Goal: Task Accomplishment & Management: Manage account settings

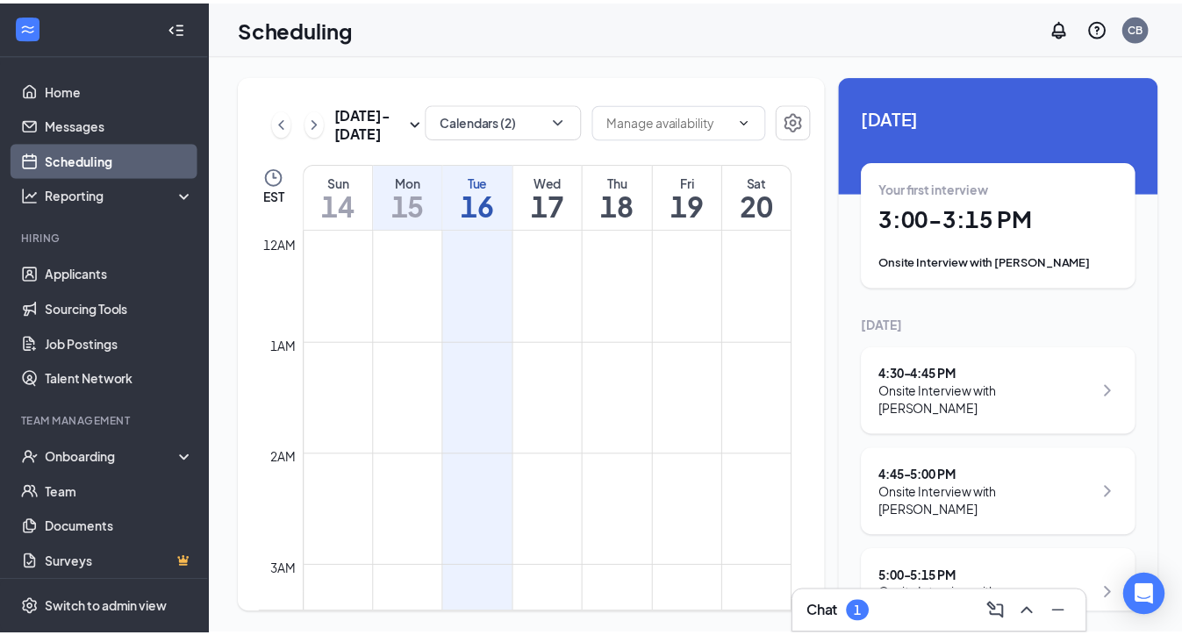
scroll to position [1357, 0]
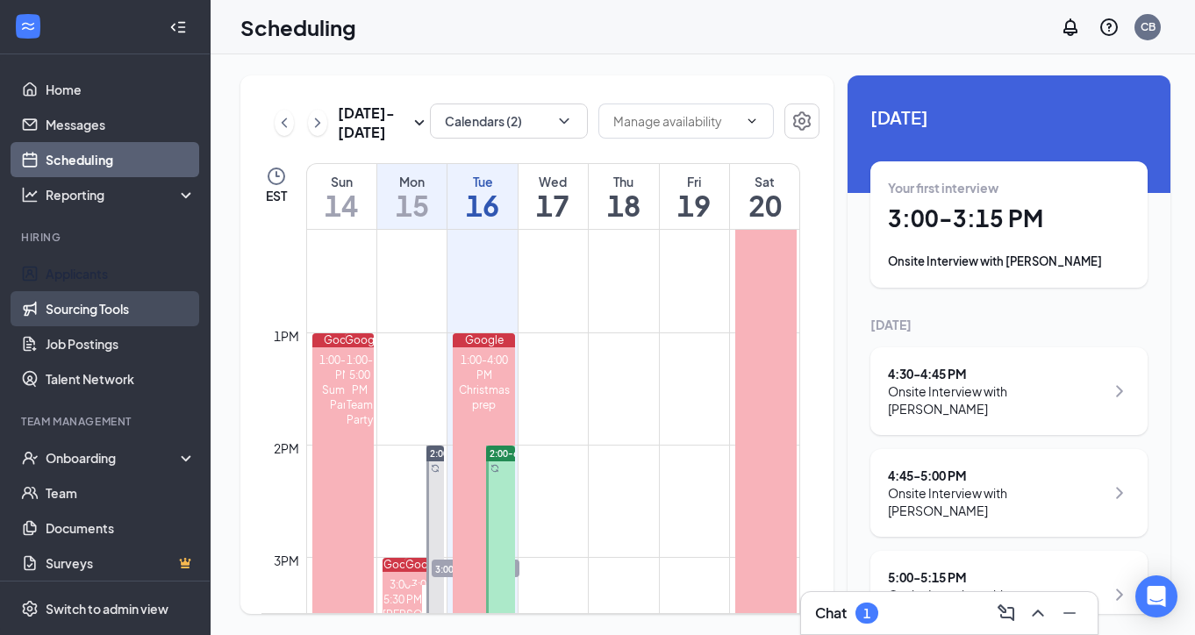
click at [91, 294] on link "Sourcing Tools" at bounding box center [121, 308] width 150 height 35
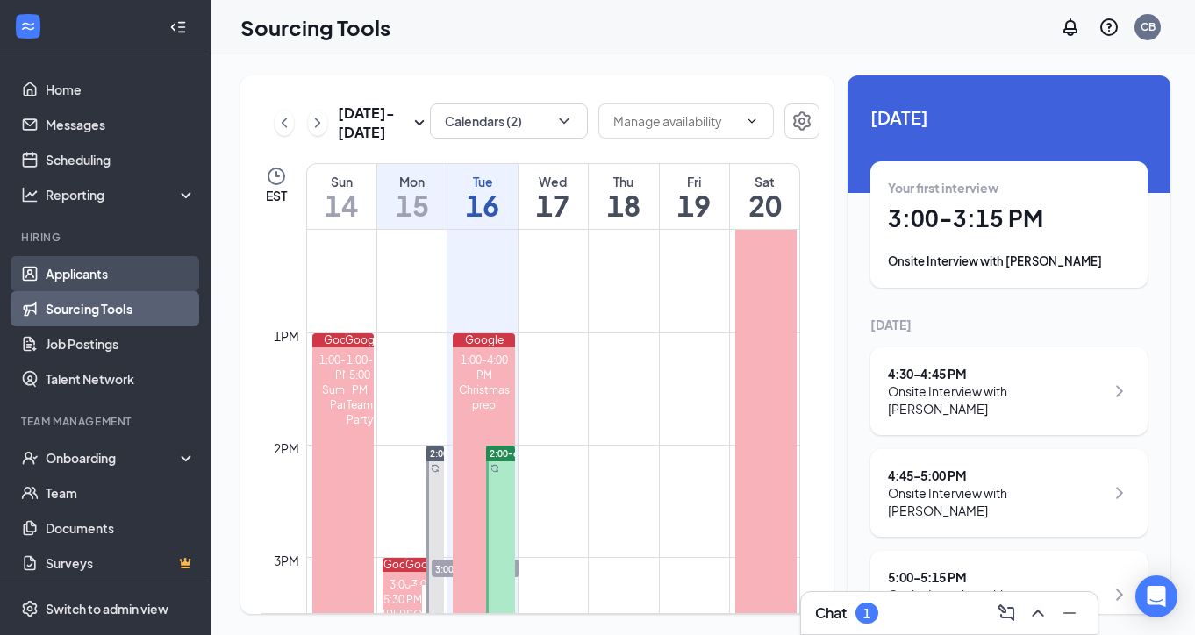
click at [91, 275] on link "Applicants" at bounding box center [121, 273] width 150 height 35
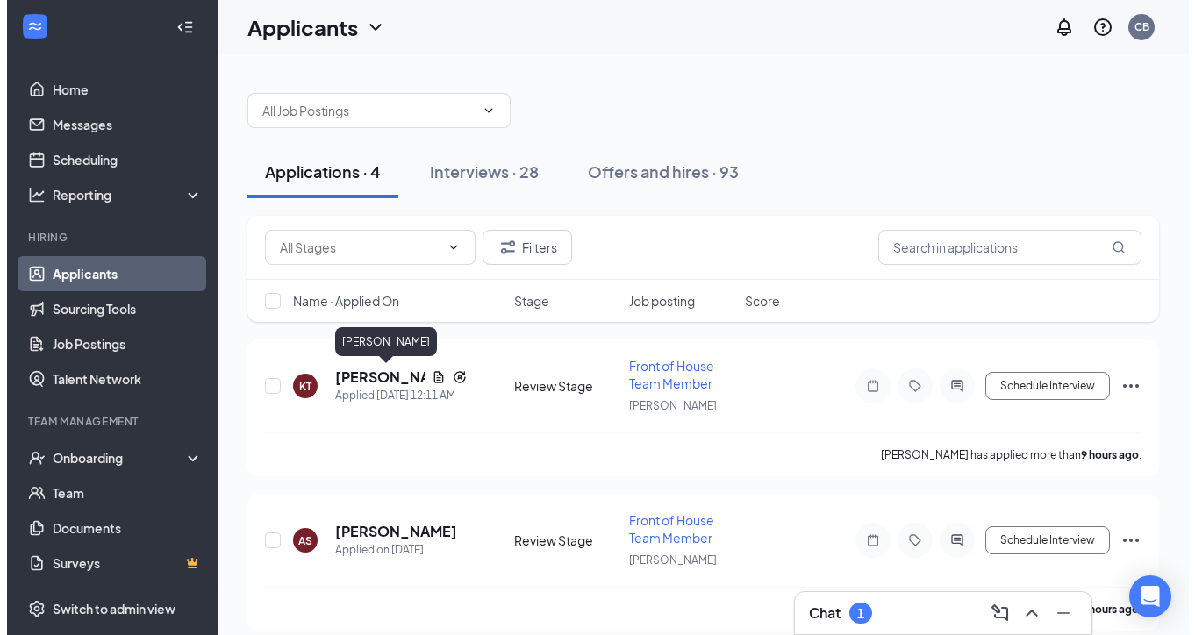
scroll to position [42, 0]
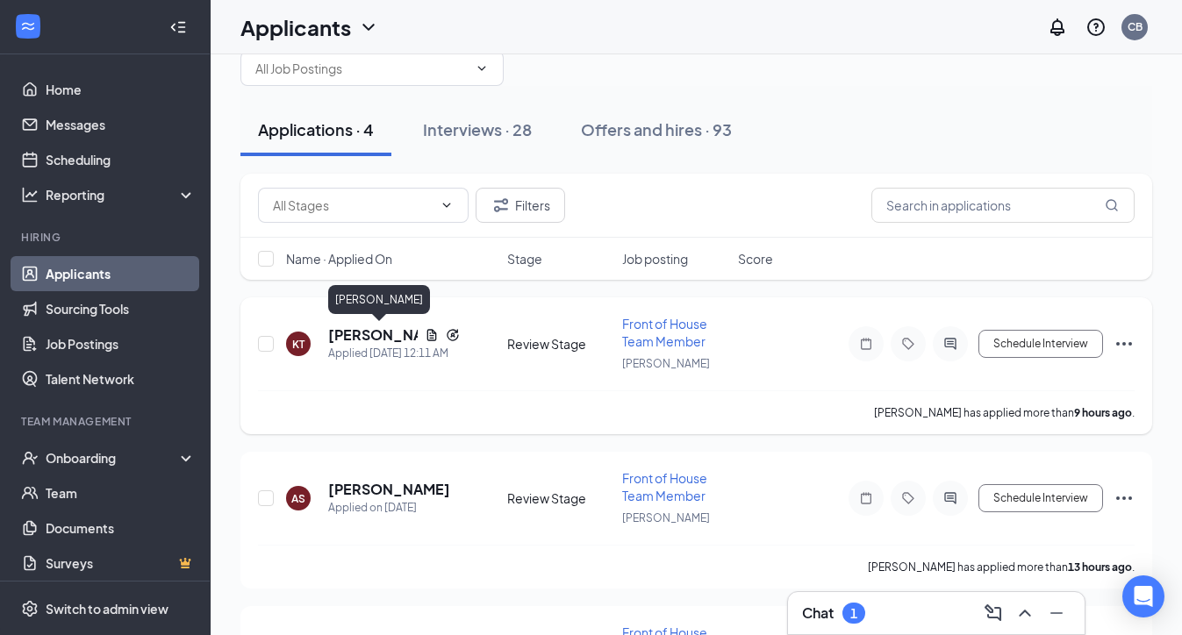
click at [361, 335] on h5 "[PERSON_NAME]" at bounding box center [372, 334] width 89 height 19
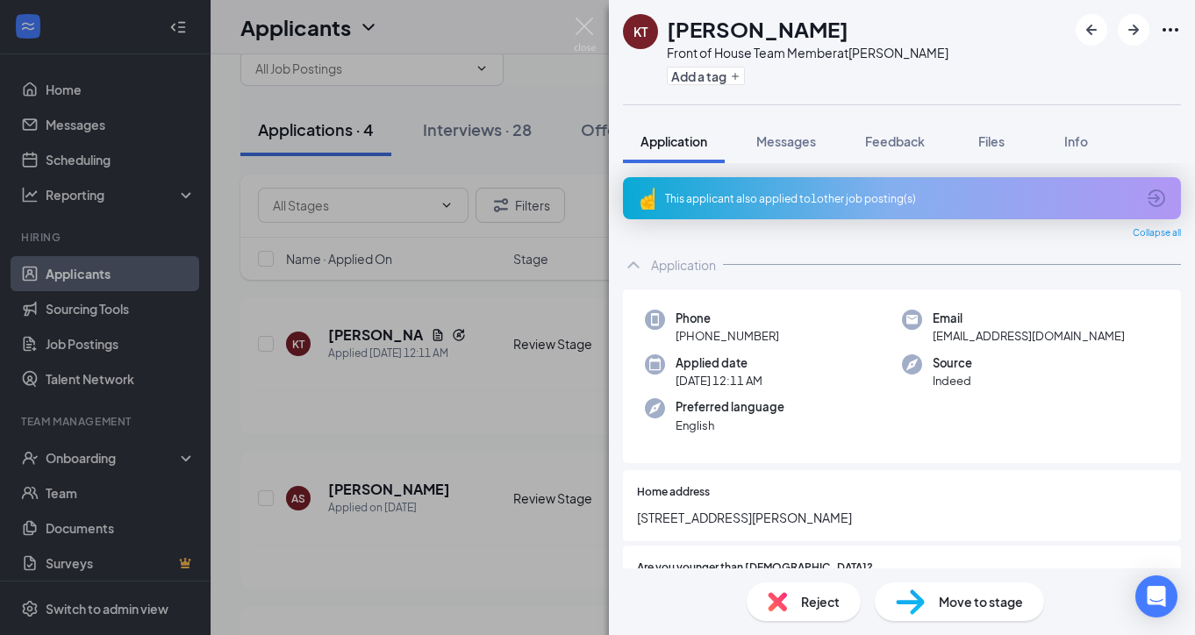
click at [785, 203] on div "This applicant also applied to 1 other job posting(s)" at bounding box center [900, 198] width 470 height 15
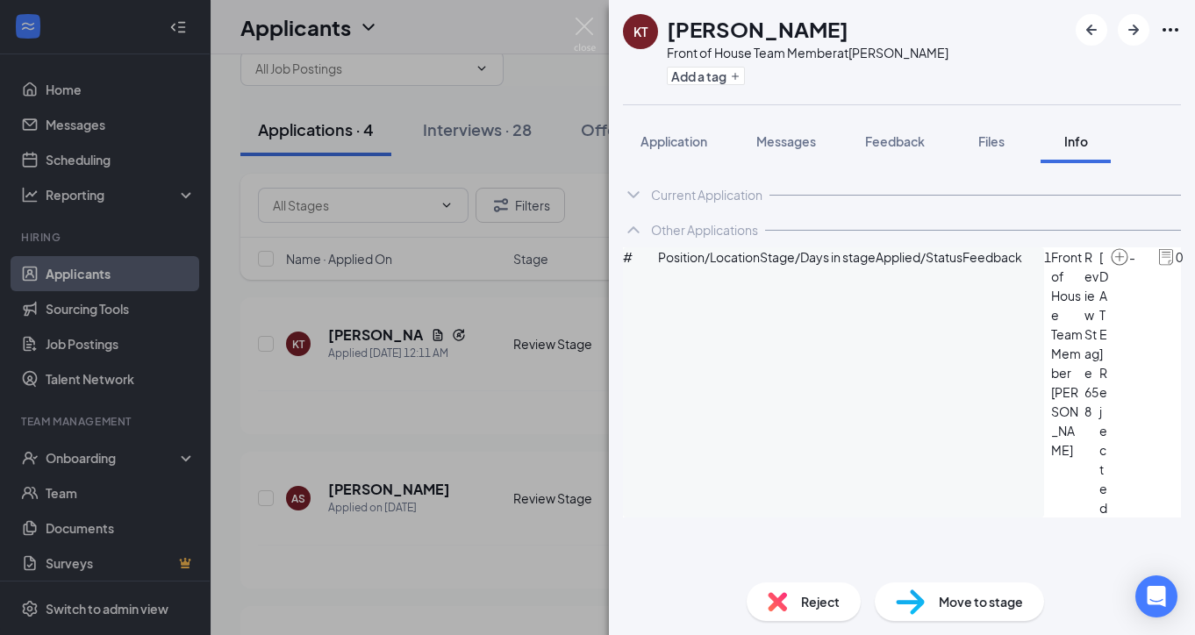
drag, startPoint x: 683, startPoint y: 147, endPoint x: 683, endPoint y: 165, distance: 18.4
click at [683, 147] on span "Application" at bounding box center [673, 141] width 67 height 16
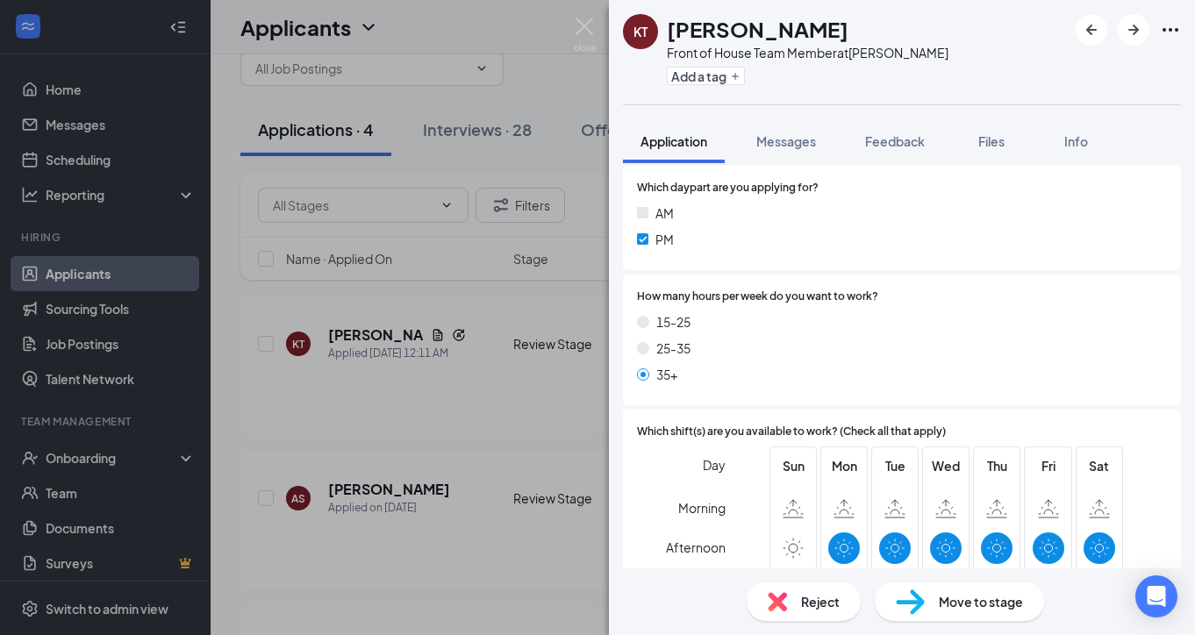
scroll to position [1973, 0]
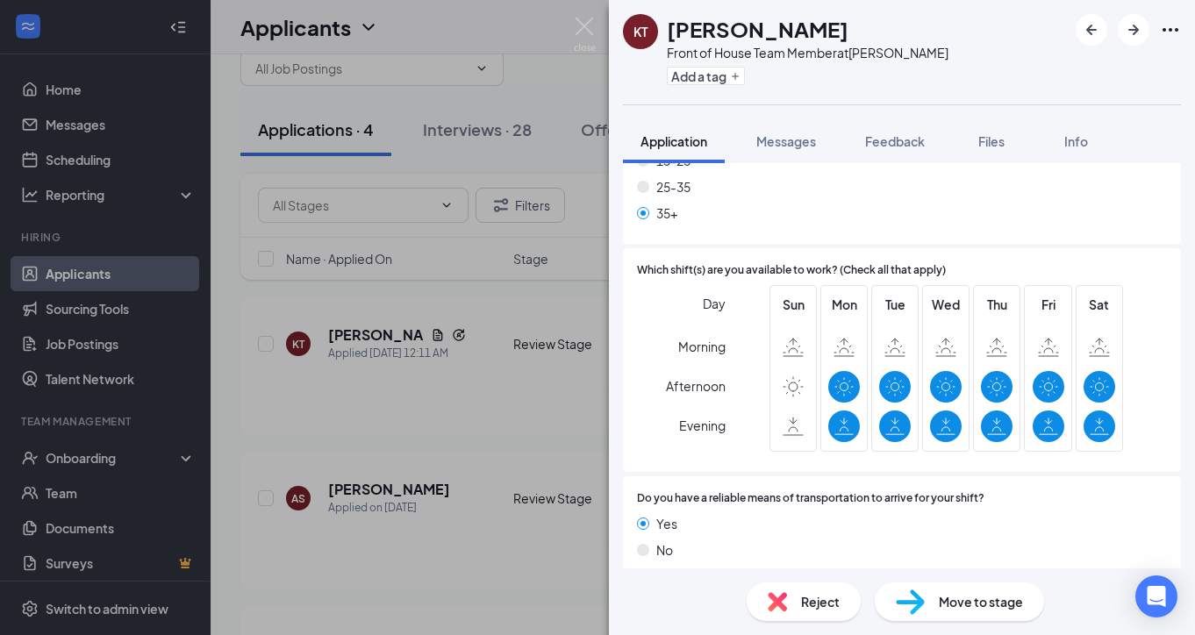
click at [953, 595] on span "Move to stage" at bounding box center [981, 601] width 84 height 19
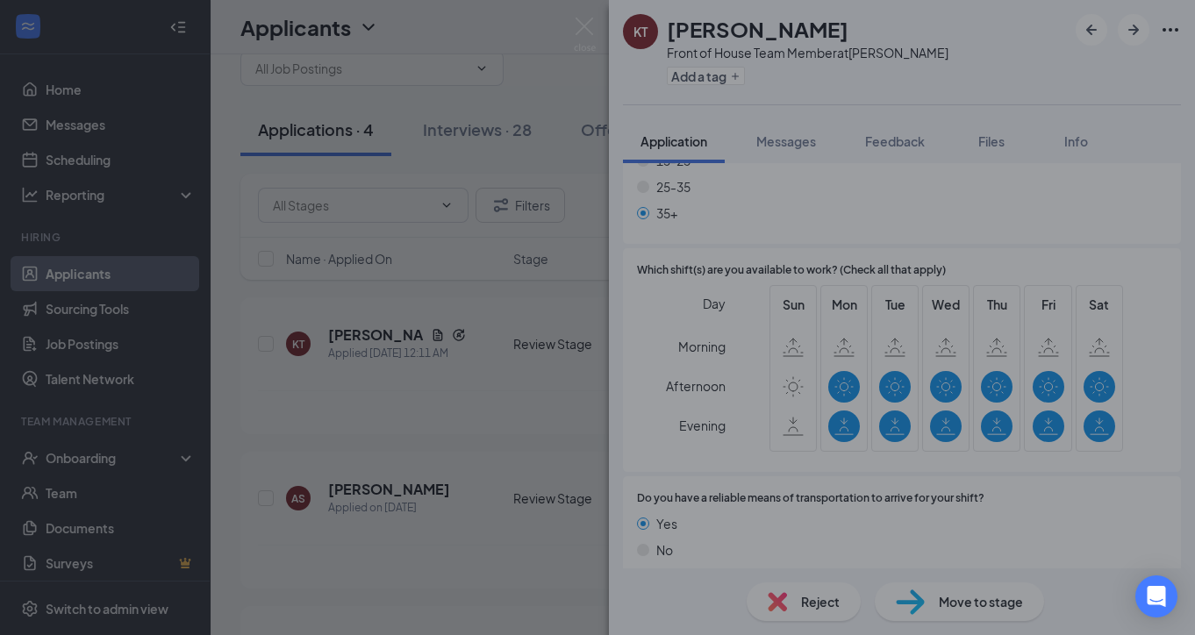
scroll to position [1966, 0]
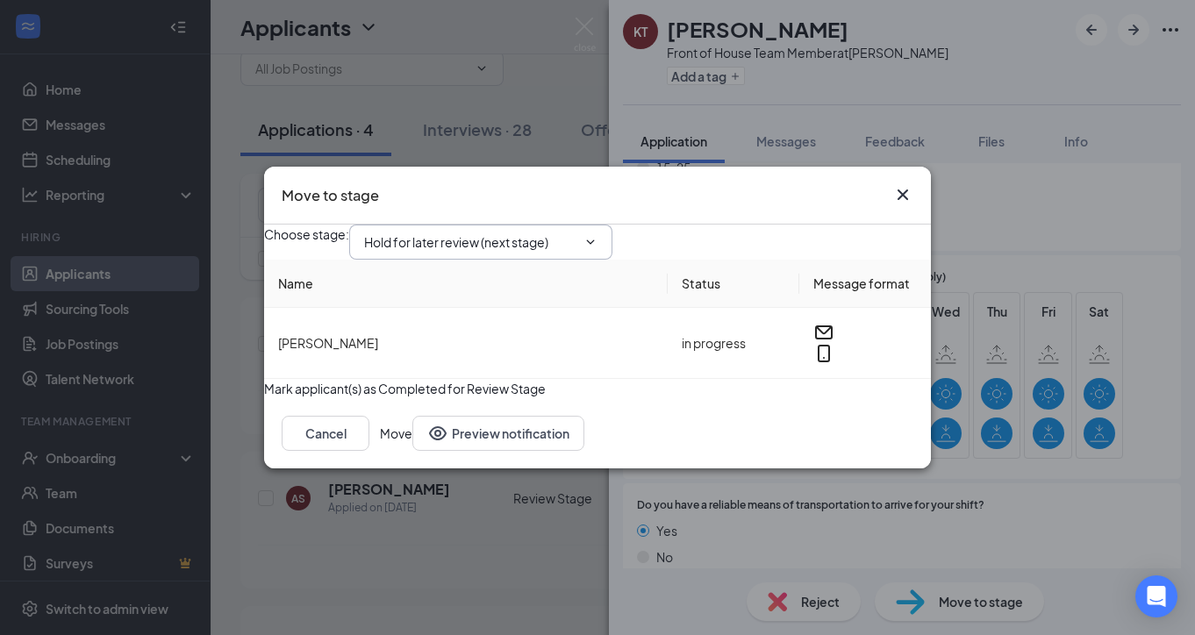
click at [523, 232] on input "Hold for later review (next stage)" at bounding box center [470, 241] width 212 height 19
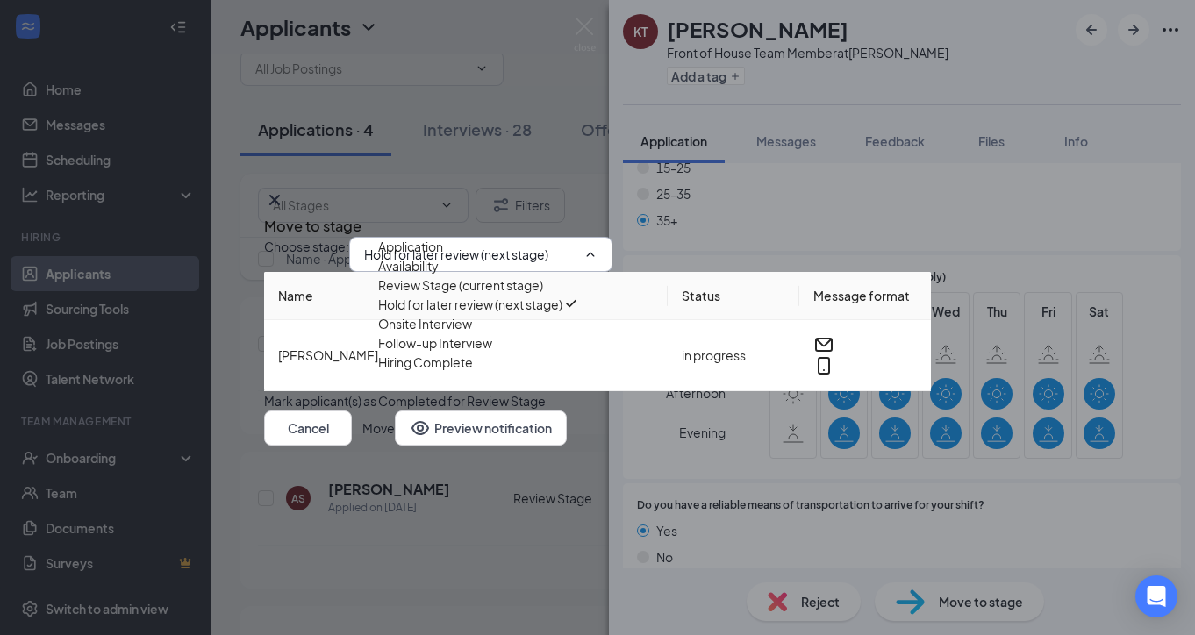
click at [447, 333] on div "Onsite Interview" at bounding box center [425, 323] width 94 height 19
type input "Onsite Interview"
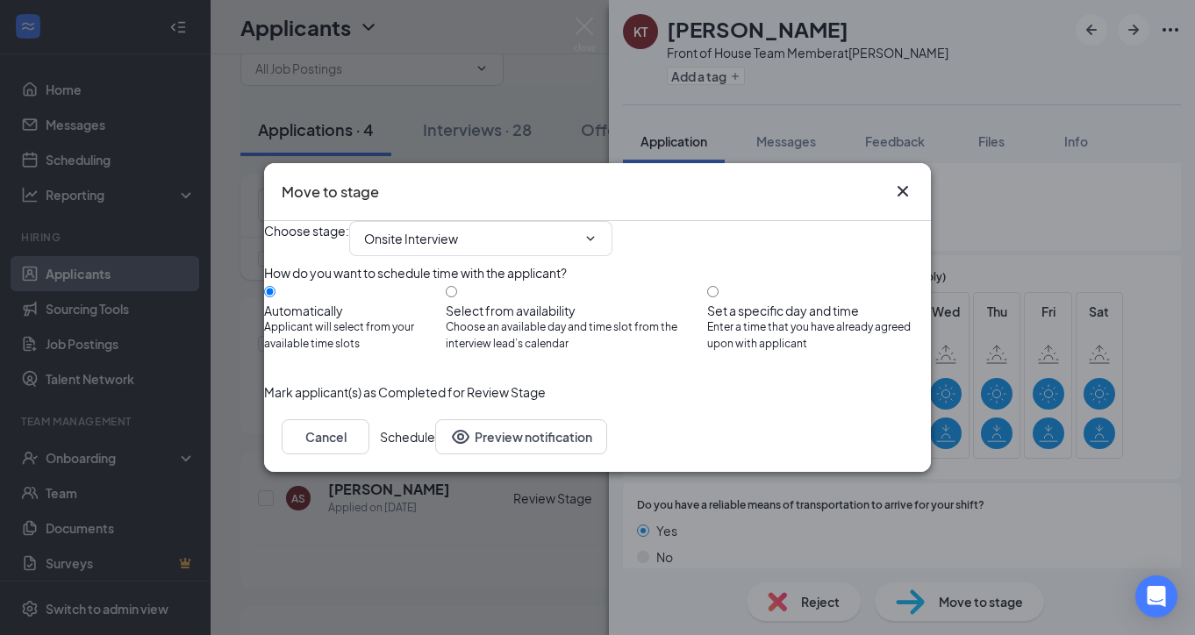
click at [435, 454] on button "Schedule" at bounding box center [407, 436] width 55 height 35
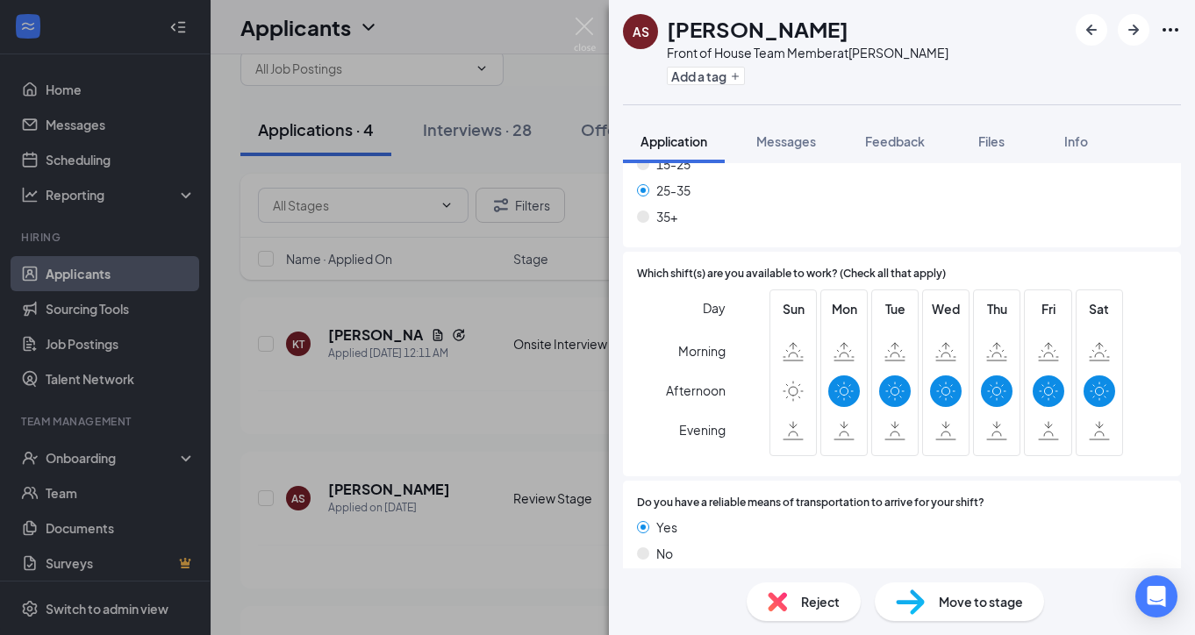
scroll to position [1770, 0]
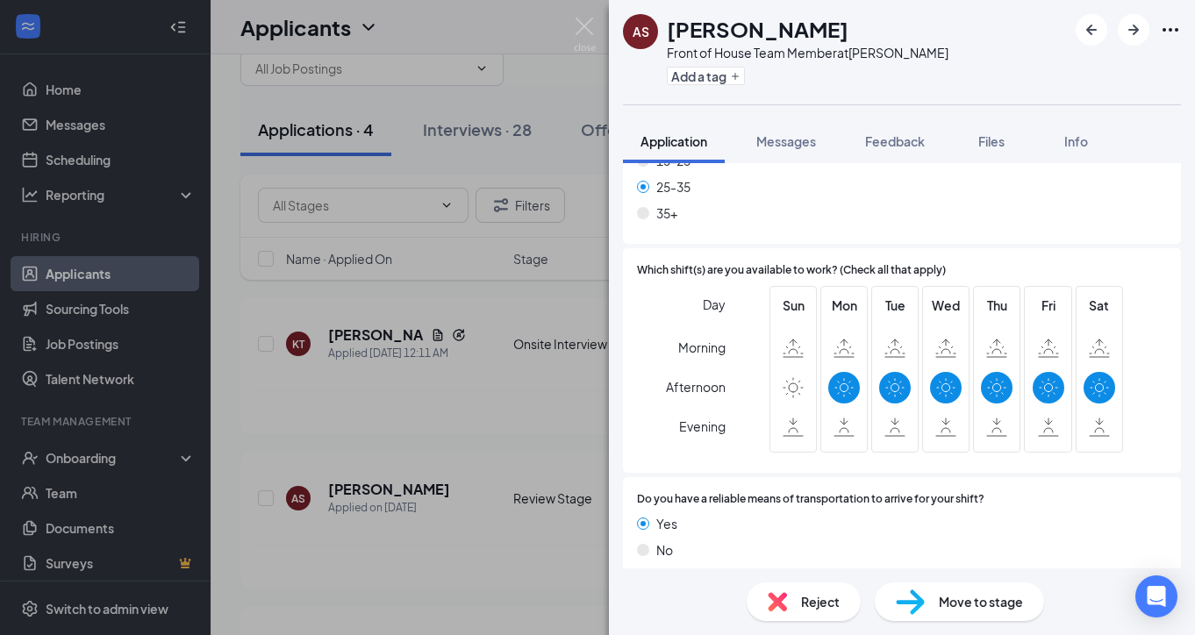
click at [947, 606] on span "Move to stage" at bounding box center [981, 601] width 84 height 19
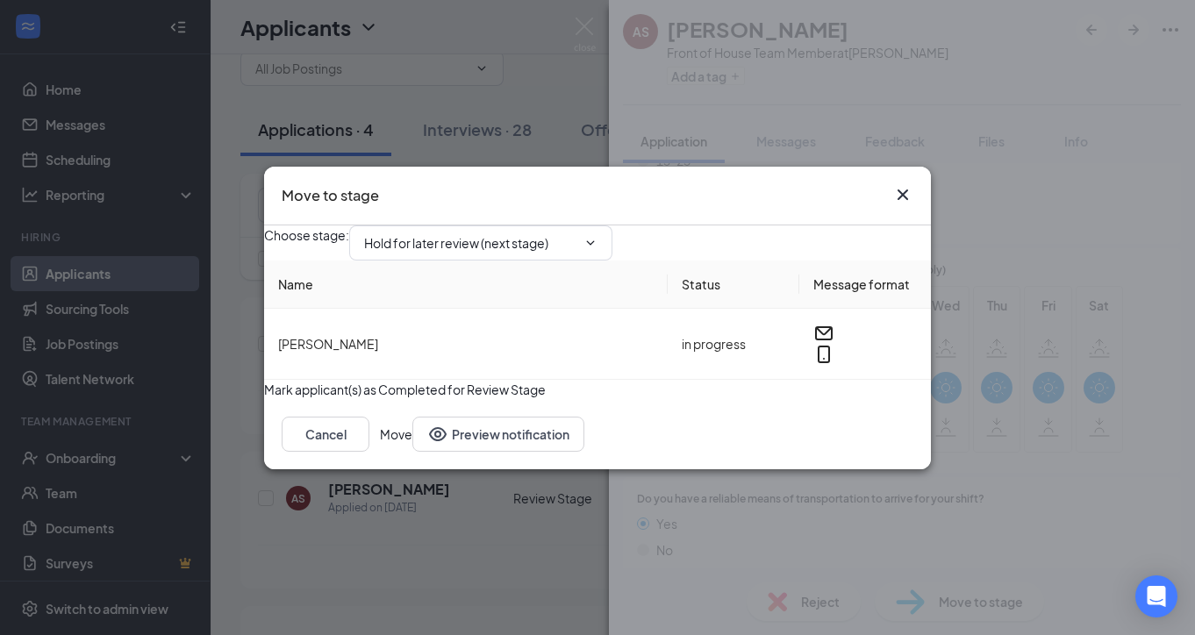
scroll to position [1763, 0]
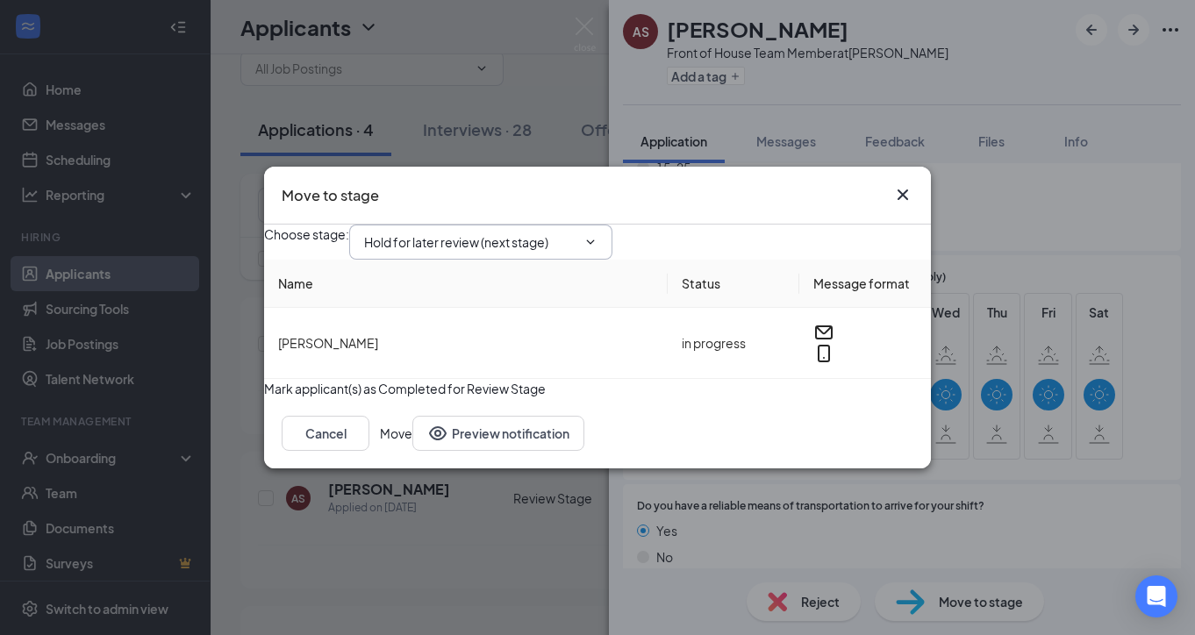
click at [584, 238] on span "Hold for later review (next stage)" at bounding box center [480, 242] width 263 height 35
click at [495, 232] on input "Hold for later review (next stage)" at bounding box center [470, 241] width 212 height 19
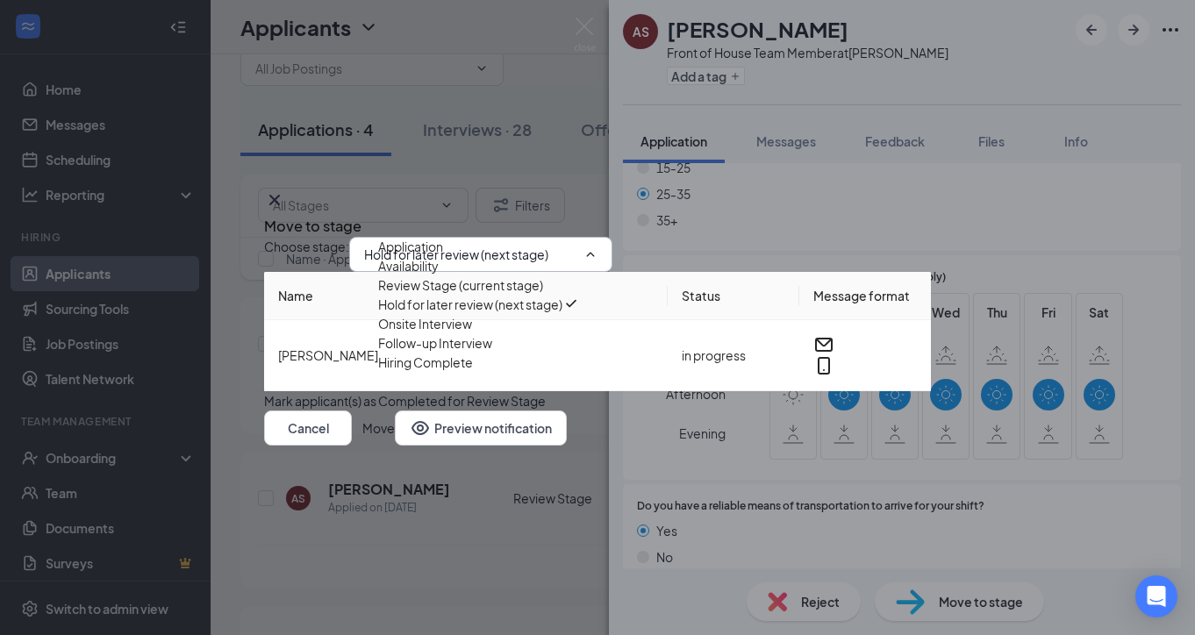
click at [458, 333] on div "Onsite Interview" at bounding box center [425, 323] width 94 height 19
type input "Onsite Interview"
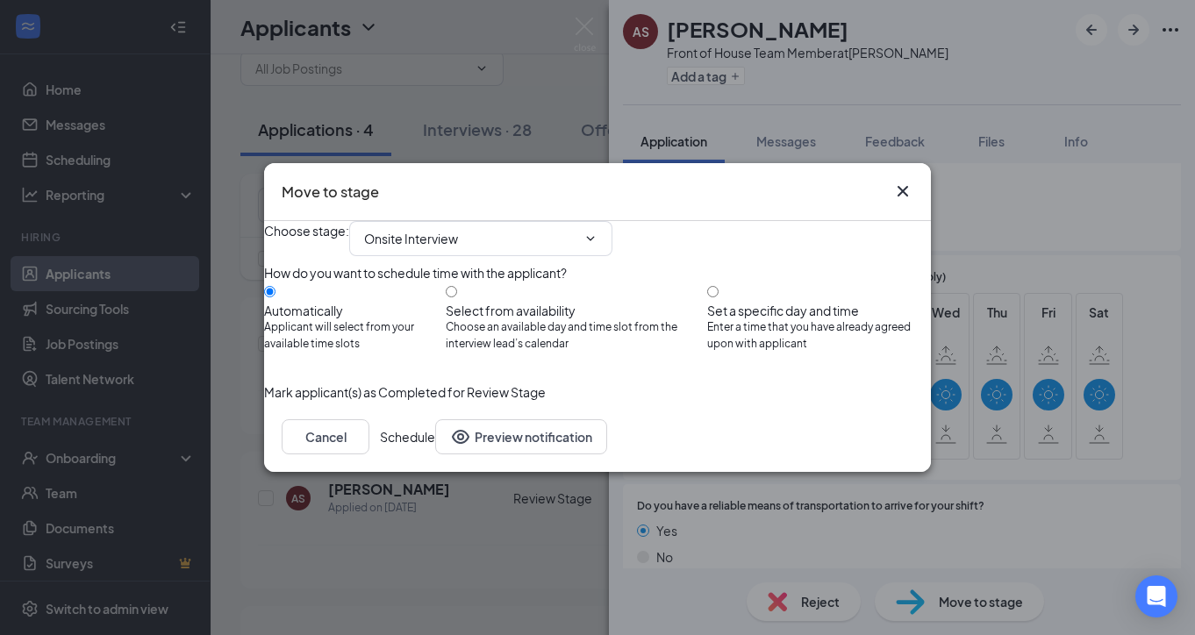
click at [435, 454] on button "Schedule" at bounding box center [407, 436] width 55 height 35
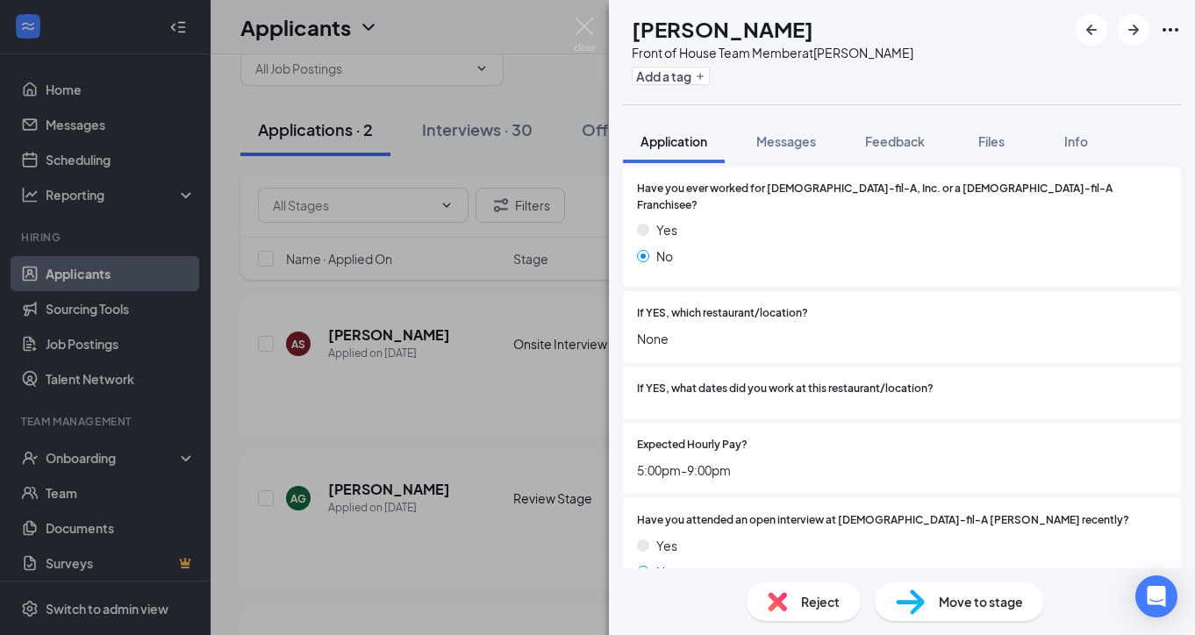
scroll to position [561, 0]
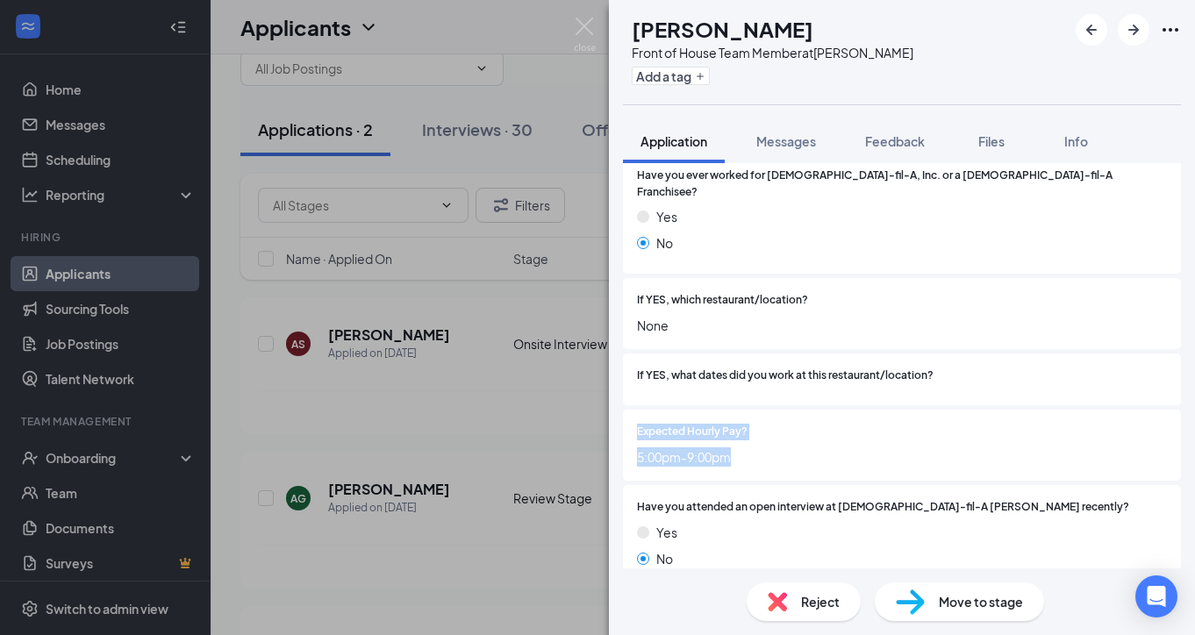
drag, startPoint x: 639, startPoint y: 415, endPoint x: 760, endPoint y: 456, distance: 127.9
click at [760, 456] on div "Expected Hourly Pay? 5:00pm-9:00pm" at bounding box center [902, 445] width 558 height 71
click at [819, 447] on span "5:00pm-9:00pm" at bounding box center [902, 456] width 530 height 19
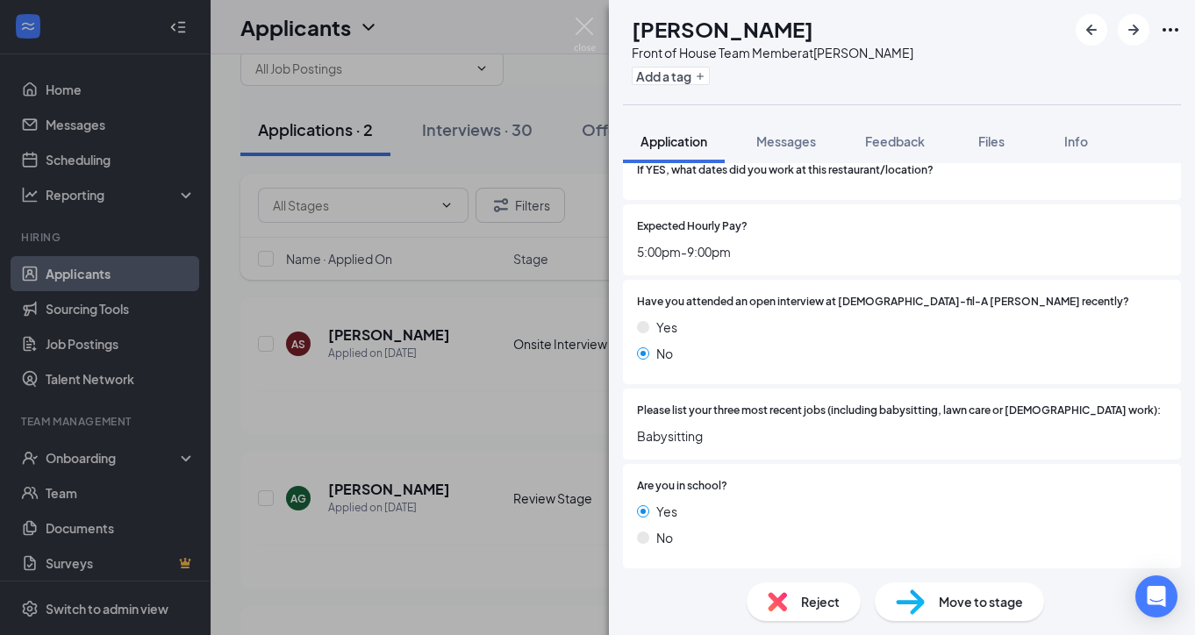
scroll to position [770, 0]
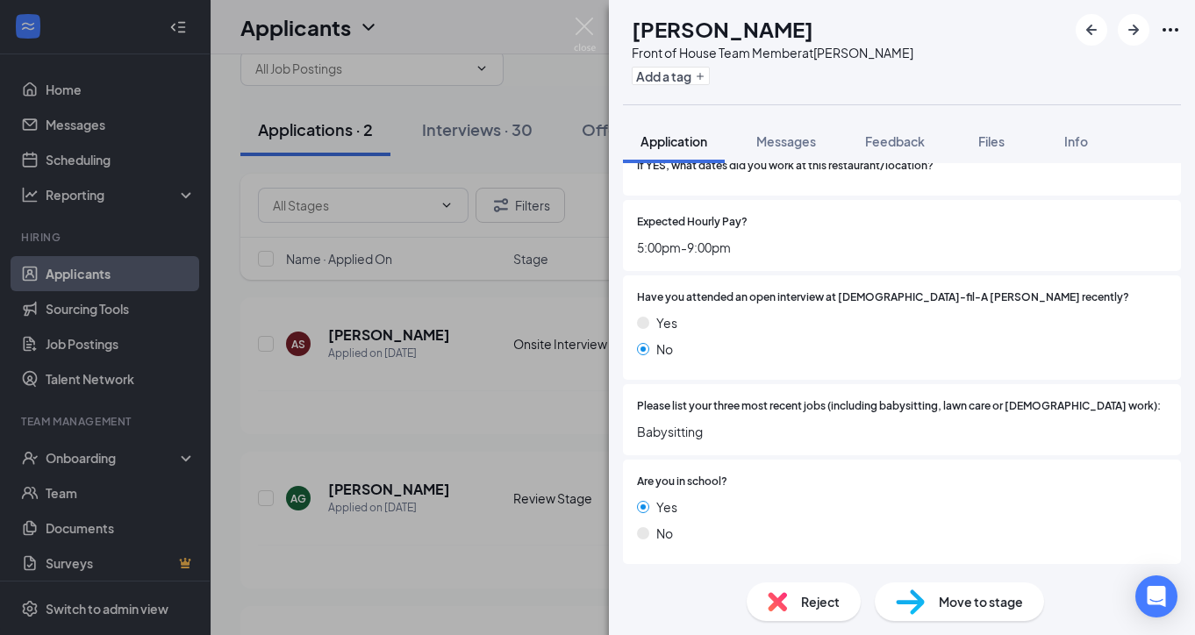
click at [979, 603] on span "Move to stage" at bounding box center [981, 601] width 84 height 19
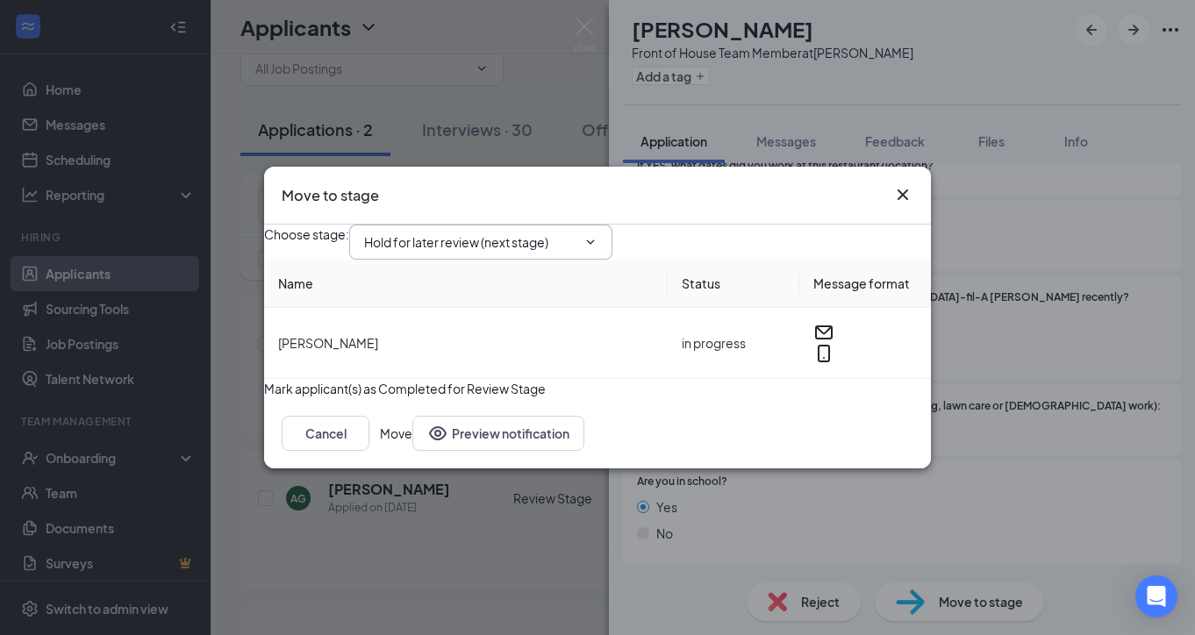
click at [517, 243] on span "Hold for later review (next stage)" at bounding box center [480, 242] width 263 height 35
click at [504, 232] on input "Hold for later review (next stage)" at bounding box center [470, 241] width 212 height 19
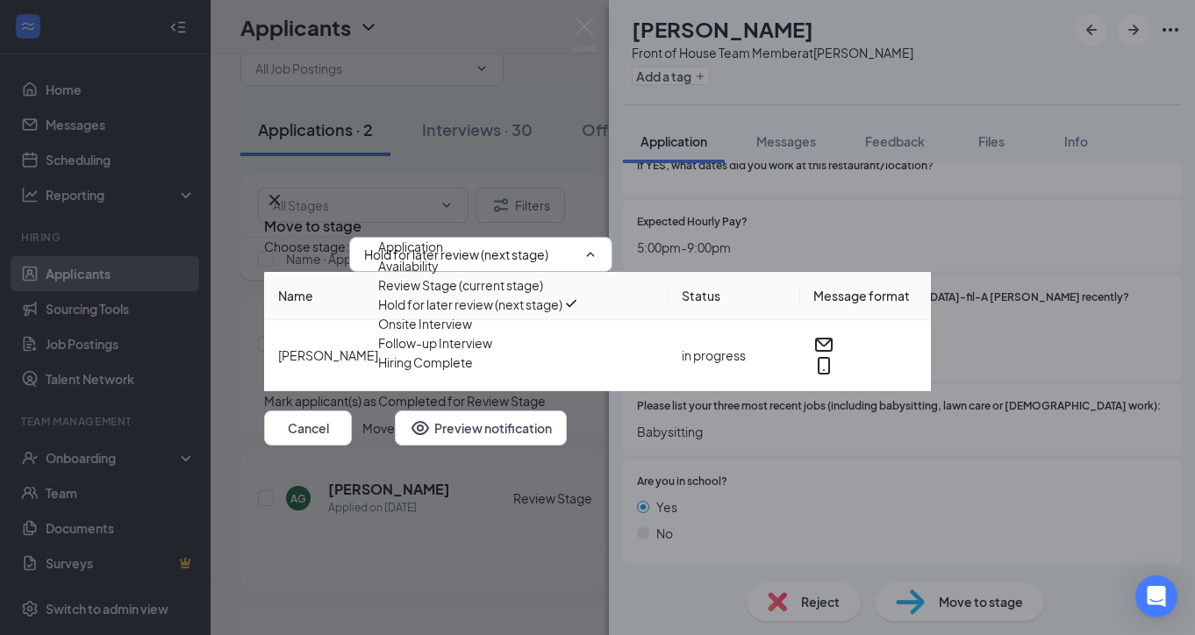
click at [461, 333] on div "Onsite Interview" at bounding box center [425, 323] width 94 height 19
type input "Onsite Interview"
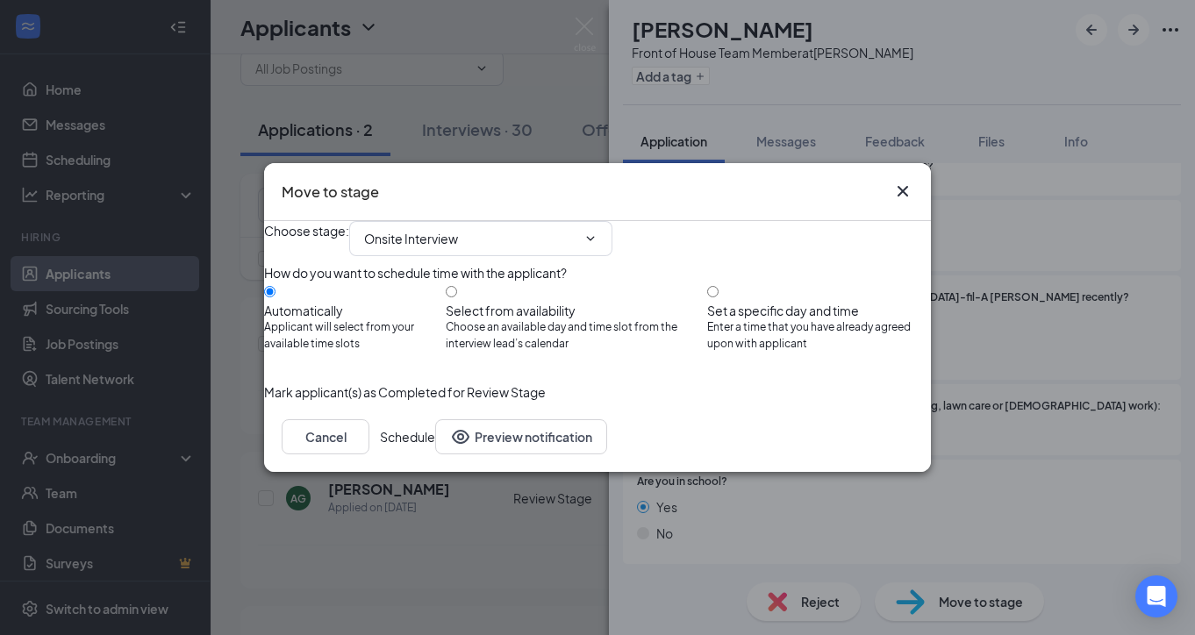
click at [435, 454] on button "Schedule" at bounding box center [407, 436] width 55 height 35
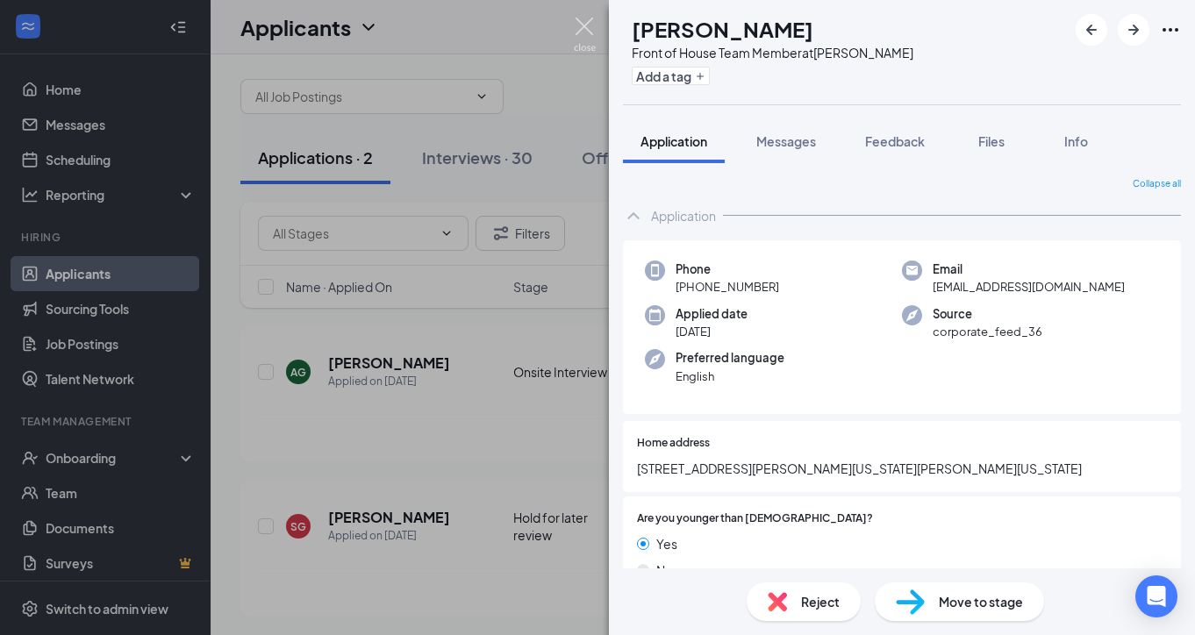
click at [581, 34] on img at bounding box center [585, 35] width 22 height 34
